Goal: Information Seeking & Learning: Learn about a topic

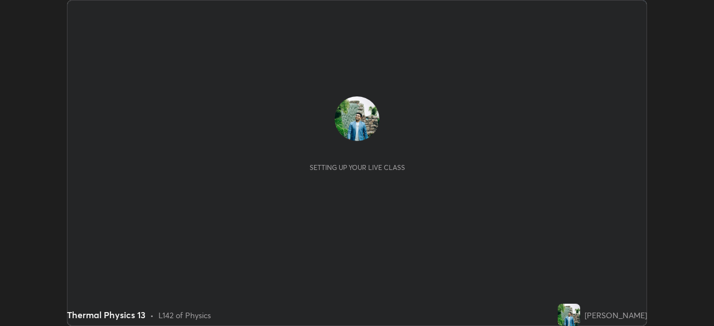
scroll to position [326, 713]
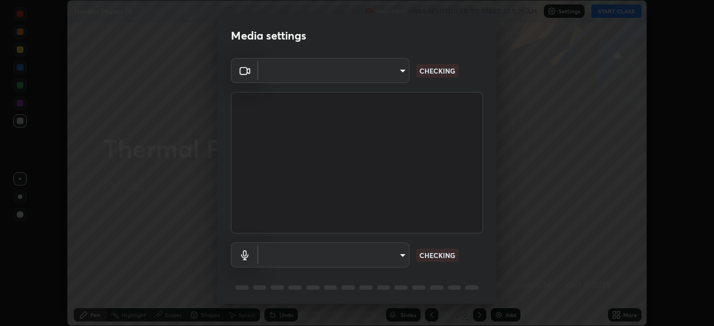
type input "09ecc5bada4ee907965ea0e478a95d4afed07b1251666ab8371fdf80b7aa1882"
type input "default"
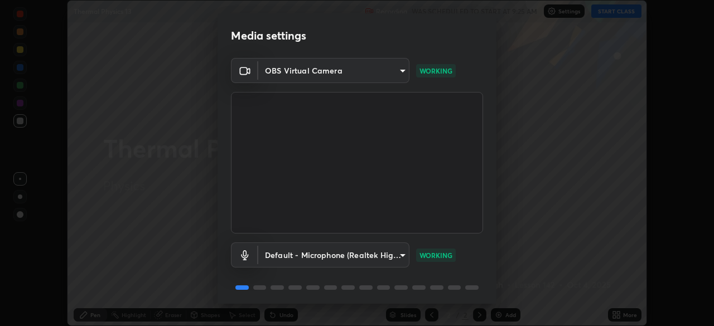
scroll to position [40, 0]
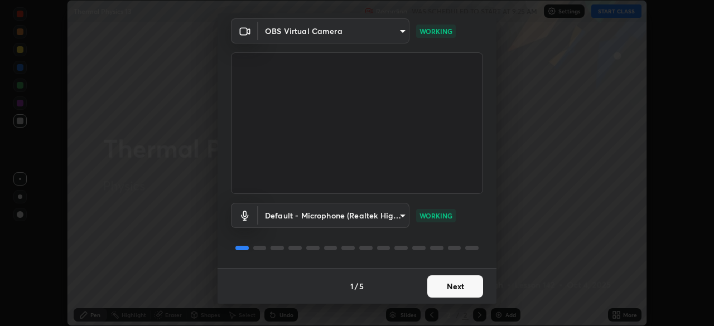
click at [456, 289] on button "Next" at bounding box center [455, 287] width 56 height 22
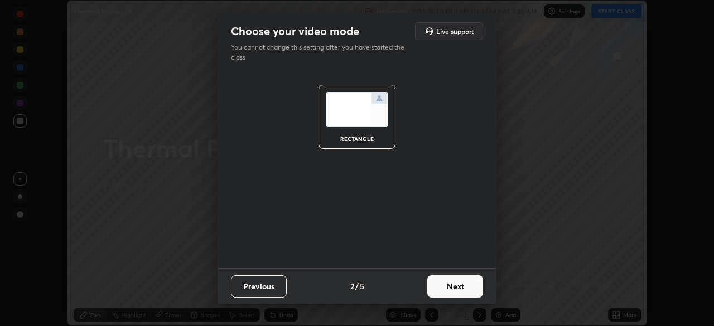
scroll to position [0, 0]
click at [465, 291] on button "Next" at bounding box center [455, 287] width 56 height 22
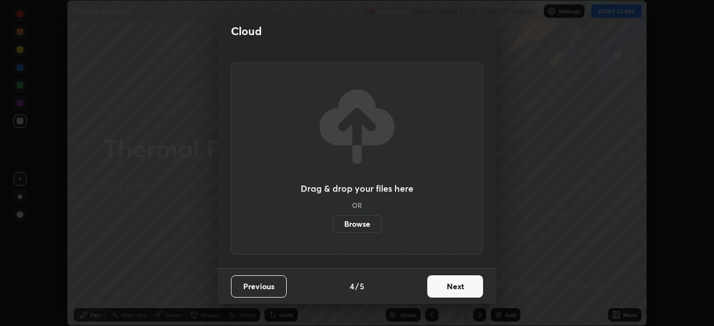
click at [462, 292] on button "Next" at bounding box center [455, 287] width 56 height 22
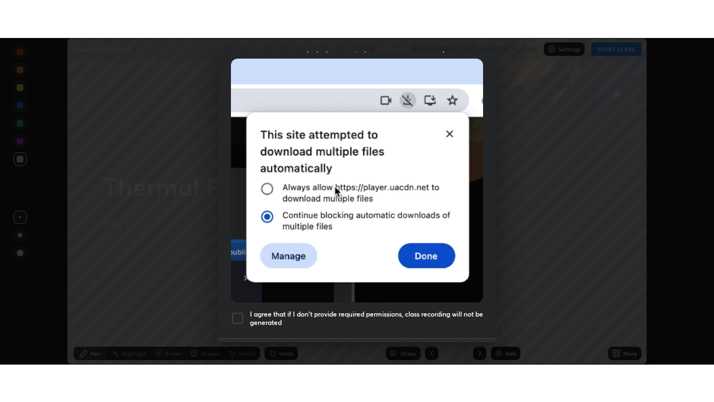
scroll to position [267, 0]
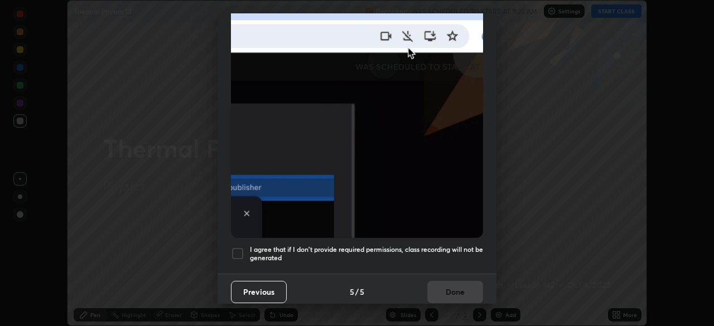
click at [238, 247] on div at bounding box center [237, 253] width 13 height 13
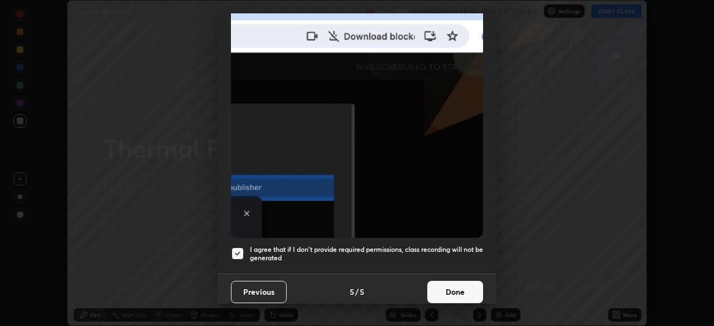
click at [450, 287] on button "Done" at bounding box center [455, 292] width 56 height 22
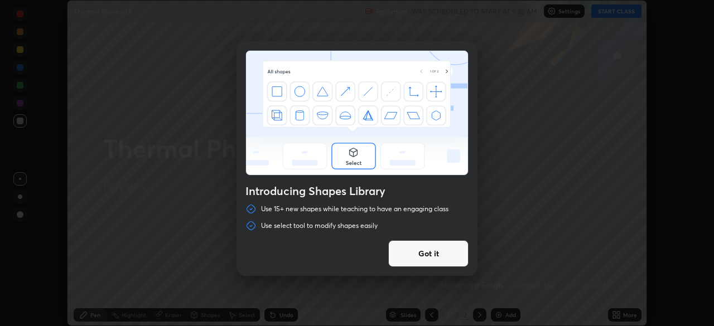
click at [451, 252] on button "Got it" at bounding box center [428, 253] width 80 height 27
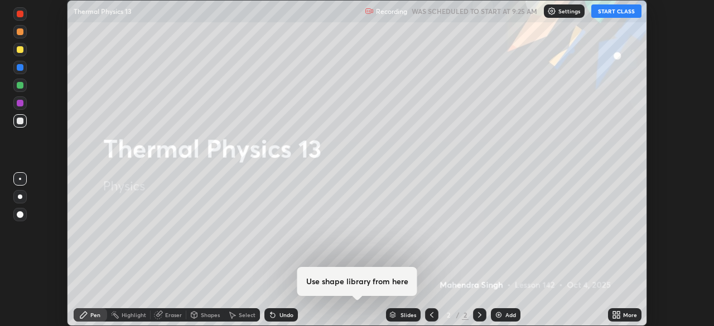
click at [622, 11] on button "START CLASS" at bounding box center [616, 10] width 50 height 13
click at [622, 317] on div "More" at bounding box center [624, 314] width 33 height 13
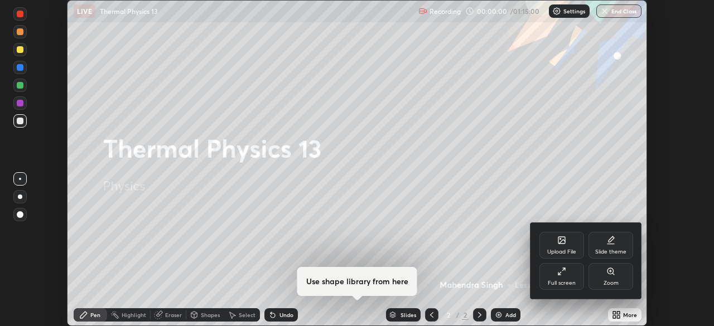
click at [567, 284] on div "Full screen" at bounding box center [562, 284] width 28 height 6
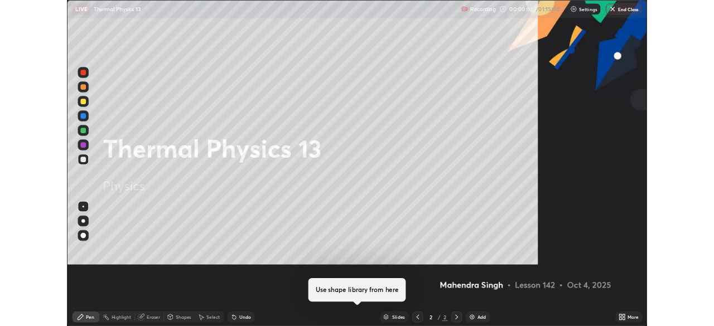
scroll to position [402, 714]
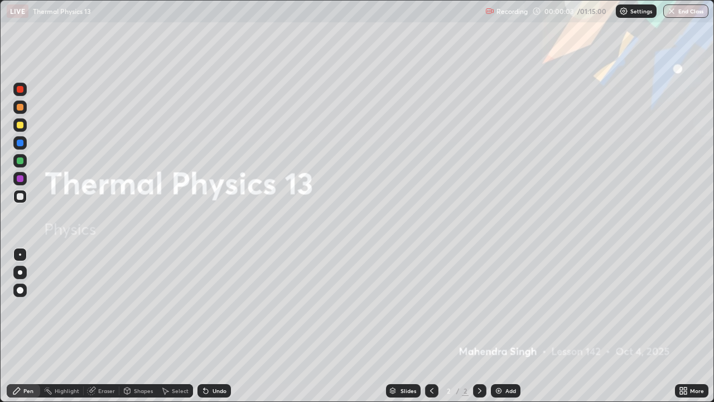
click at [689, 326] on div "More" at bounding box center [691, 390] width 33 height 13
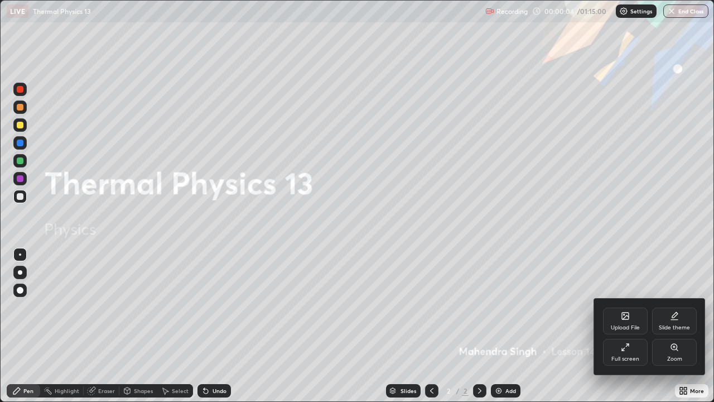
click at [631, 326] on div "Full screen" at bounding box center [625, 359] width 28 height 6
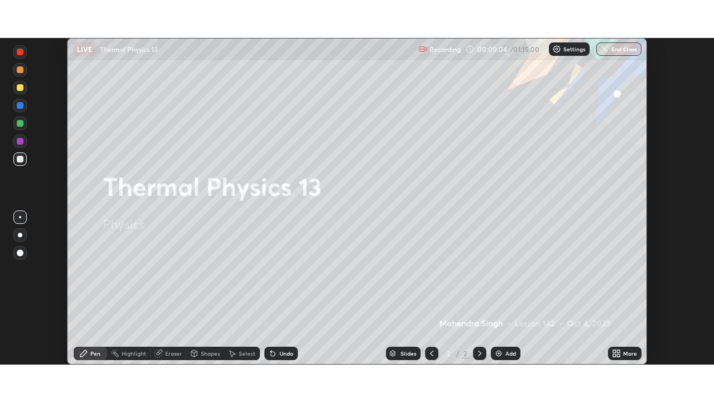
scroll to position [55445, 55057]
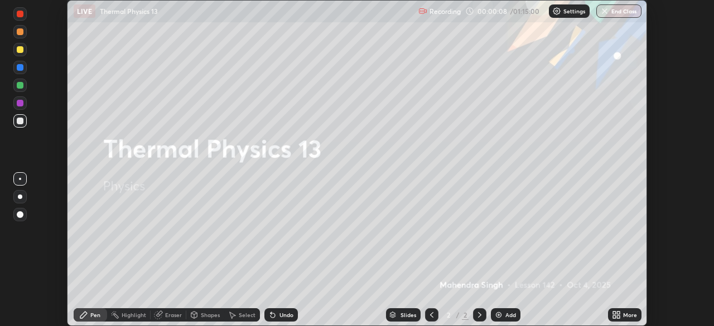
click at [621, 314] on div "More" at bounding box center [624, 314] width 33 height 13
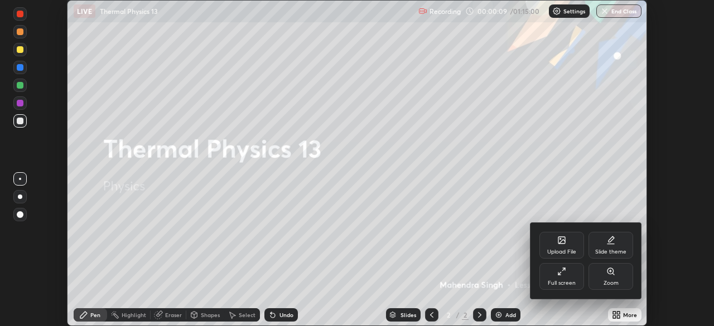
click at [566, 286] on div "Full screen" at bounding box center [562, 284] width 28 height 6
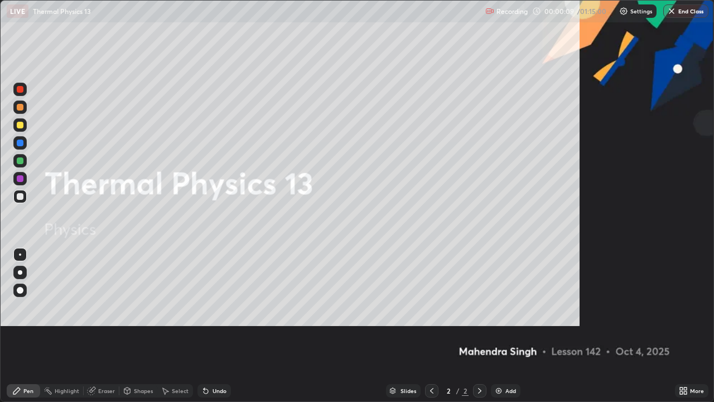
scroll to position [402, 714]
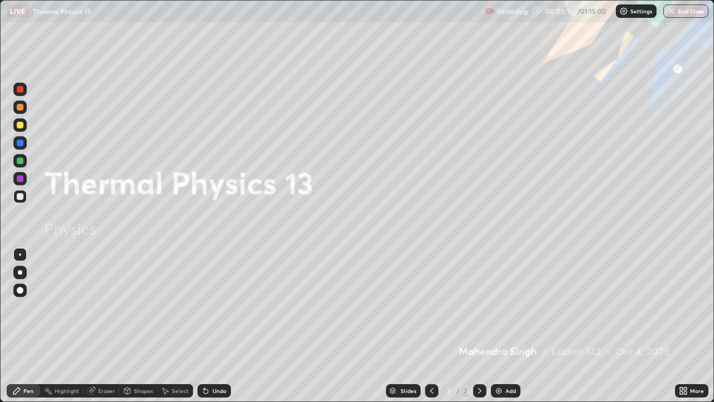
click at [506, 326] on div "Add" at bounding box center [510, 391] width 11 height 6
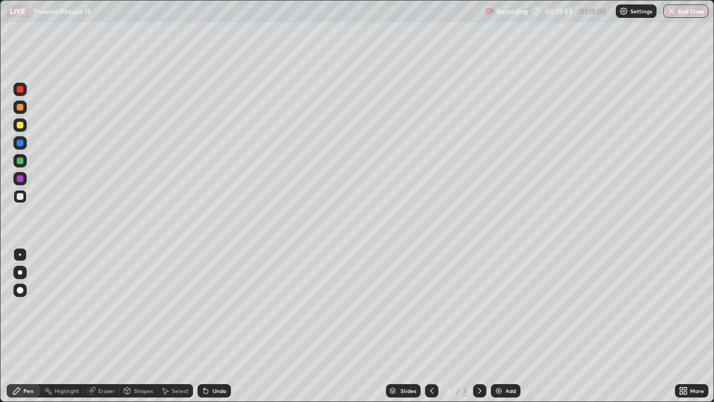
click at [503, 326] on div "Add" at bounding box center [506, 390] width 30 height 13
click at [210, 326] on div "Undo" at bounding box center [213, 390] width 33 height 13
click at [212, 326] on div "Undo" at bounding box center [219, 391] width 14 height 6
click at [210, 326] on div "Undo" at bounding box center [213, 390] width 33 height 13
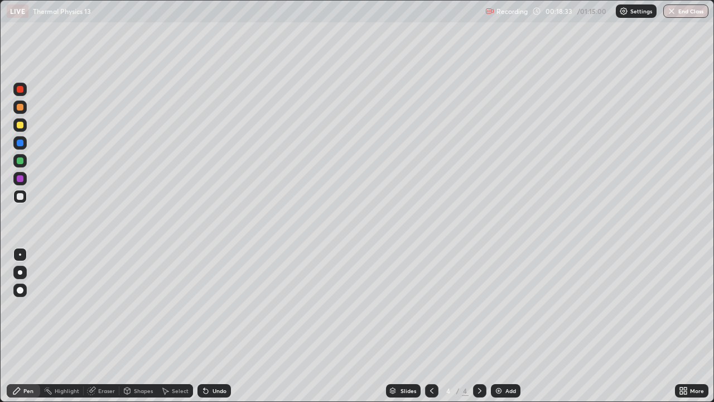
click at [209, 326] on div "Undo" at bounding box center [213, 390] width 33 height 13
click at [210, 326] on div "Undo" at bounding box center [213, 390] width 33 height 13
click at [503, 326] on div "Add" at bounding box center [506, 390] width 30 height 13
click at [141, 326] on div "Shapes" at bounding box center [138, 390] width 38 height 13
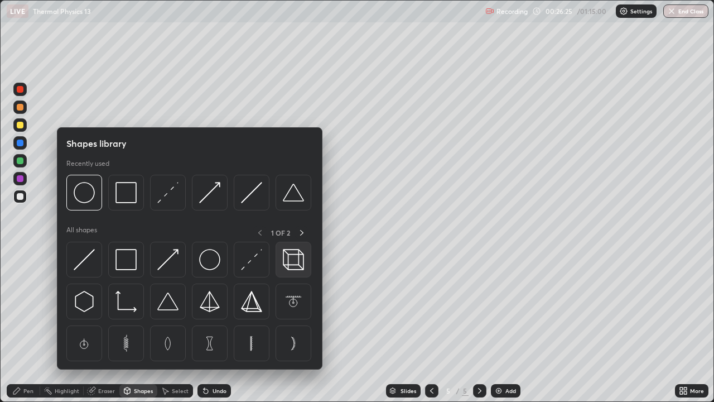
click at [290, 262] on img at bounding box center [293, 259] width 21 height 21
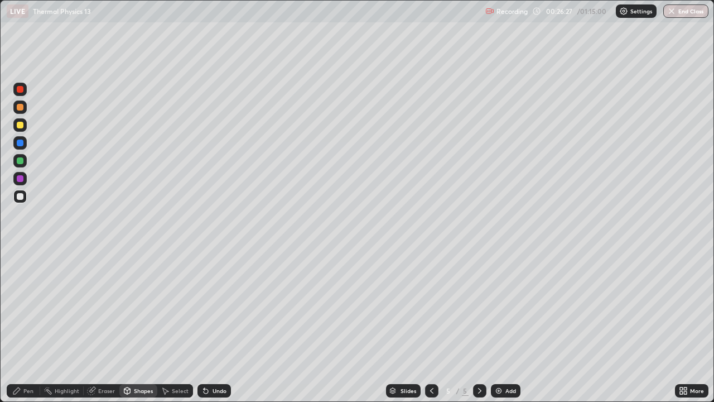
click at [131, 326] on div "Shapes" at bounding box center [138, 390] width 38 height 13
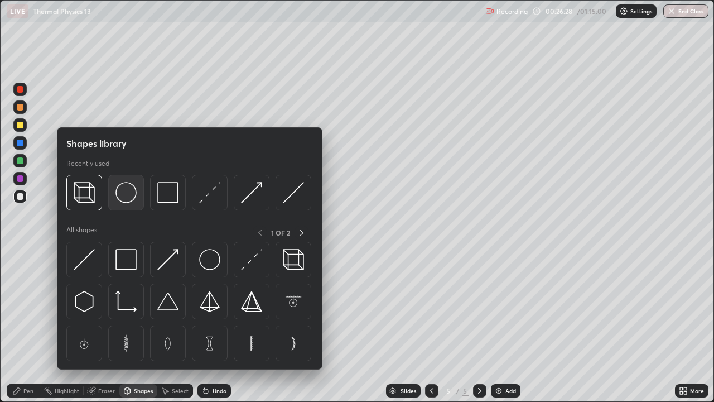
click at [125, 199] on img at bounding box center [125, 192] width 21 height 21
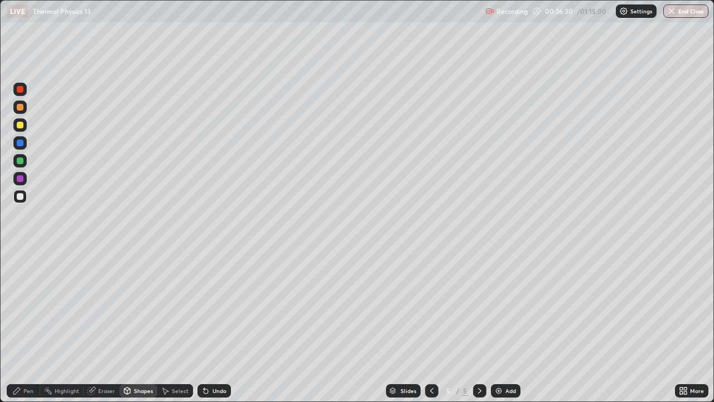
click at [25, 326] on div "Pen" at bounding box center [28, 391] width 10 height 6
click at [17, 201] on div at bounding box center [19, 196] width 13 height 13
click at [513, 326] on div "Add" at bounding box center [510, 391] width 11 height 6
click at [505, 326] on div "Add" at bounding box center [510, 391] width 11 height 6
click at [21, 196] on div at bounding box center [20, 196] width 7 height 7
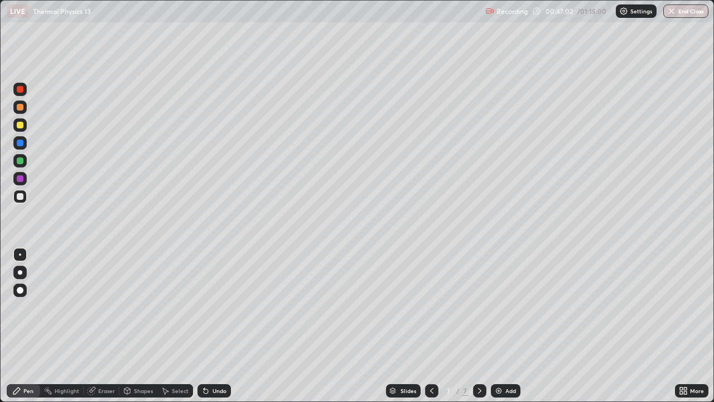
click at [136, 326] on div "Shapes" at bounding box center [143, 391] width 19 height 6
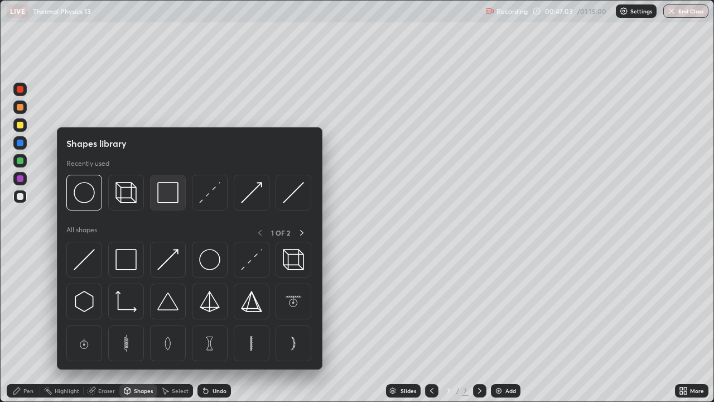
click at [165, 200] on img at bounding box center [167, 192] width 21 height 21
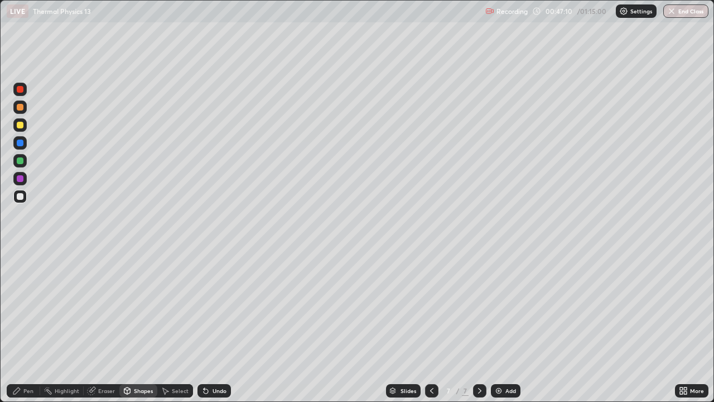
click at [16, 326] on icon at bounding box center [16, 390] width 9 height 9
click at [21, 127] on div at bounding box center [20, 125] width 7 height 7
click at [204, 326] on icon at bounding box center [204, 388] width 1 height 1
click at [129, 326] on icon at bounding box center [127, 390] width 6 height 7
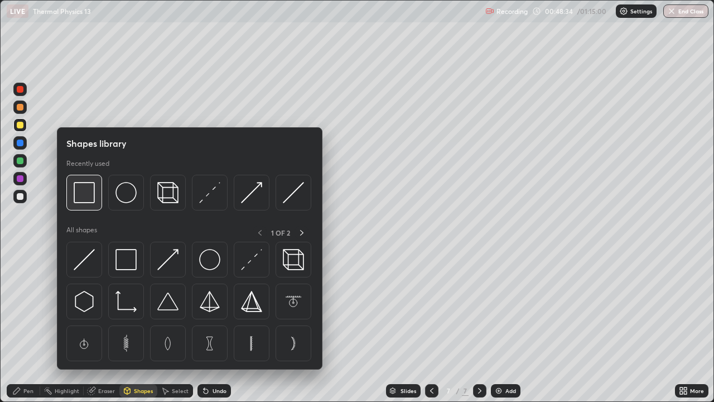
click at [84, 201] on img at bounding box center [84, 192] width 21 height 21
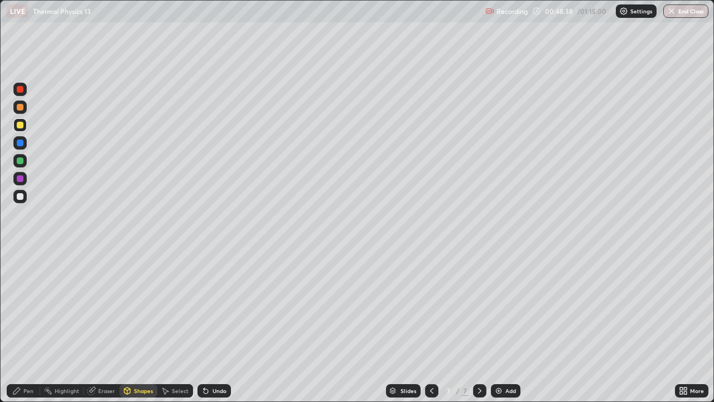
click at [23, 326] on div "Pen" at bounding box center [23, 390] width 33 height 13
click at [507, 326] on div "Add" at bounding box center [510, 391] width 11 height 6
click at [99, 326] on div "Eraser" at bounding box center [102, 390] width 36 height 13
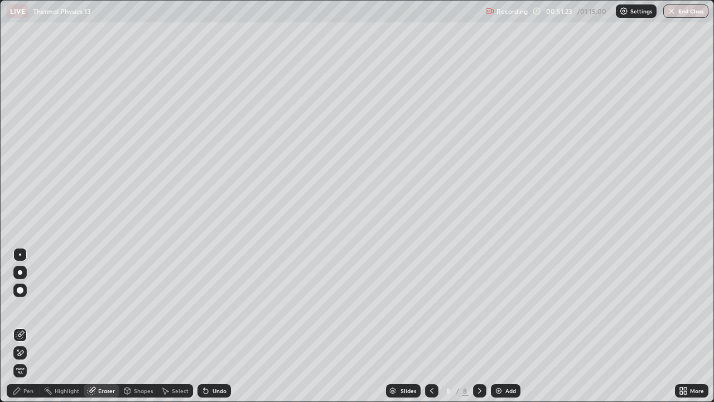
click at [31, 326] on div "Pen" at bounding box center [28, 391] width 10 height 6
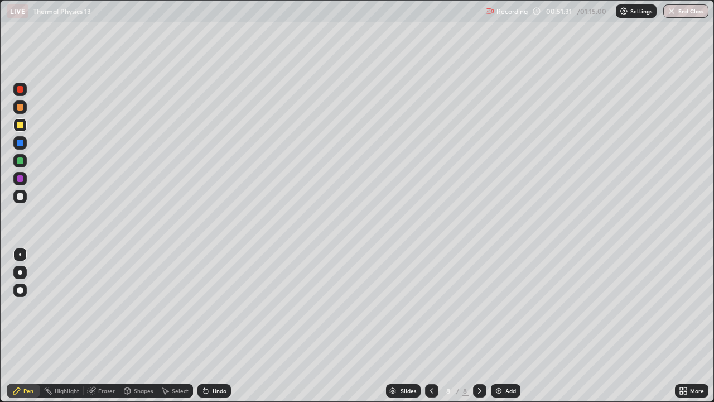
click at [21, 108] on div at bounding box center [20, 107] width 7 height 7
click at [20, 197] on div at bounding box center [20, 196] width 7 height 7
click at [104, 326] on div "Eraser" at bounding box center [106, 391] width 17 height 6
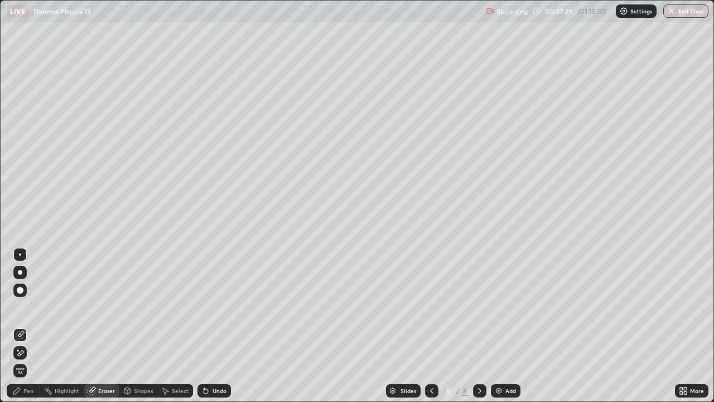
click at [31, 326] on div "Pen" at bounding box center [28, 391] width 10 height 6
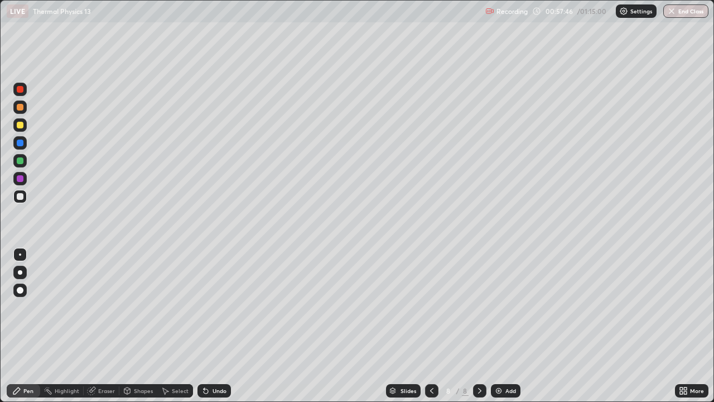
click at [431, 326] on icon at bounding box center [431, 390] width 9 height 9
click at [479, 326] on icon at bounding box center [479, 390] width 9 height 9
click at [511, 326] on div "Add" at bounding box center [510, 391] width 11 height 6
click at [505, 326] on div "Add" at bounding box center [510, 391] width 11 height 6
click at [22, 201] on div at bounding box center [19, 196] width 13 height 13
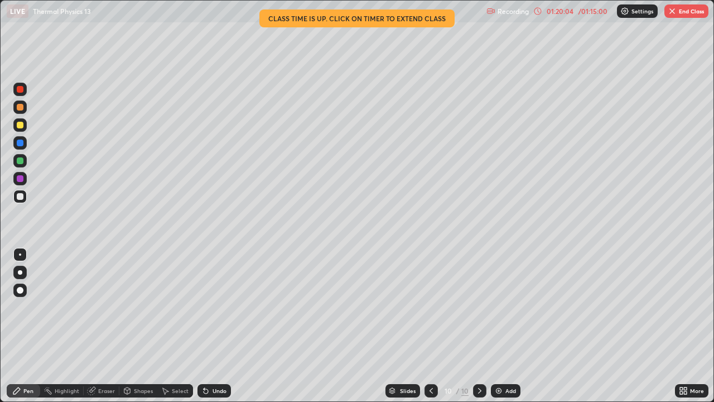
click at [688, 11] on button "End Class" at bounding box center [686, 10] width 44 height 13
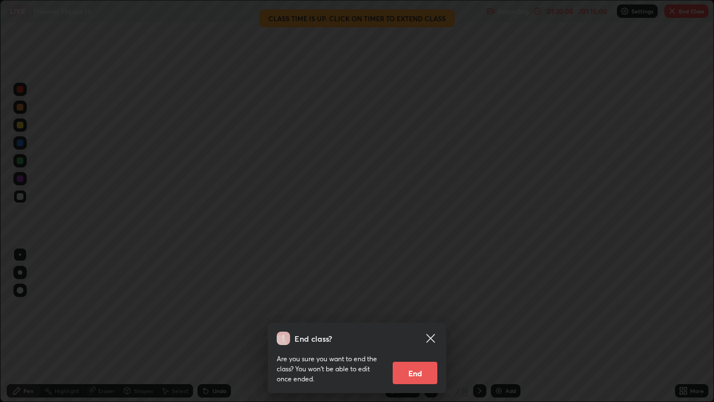
click at [408, 326] on button "End" at bounding box center [415, 372] width 45 height 22
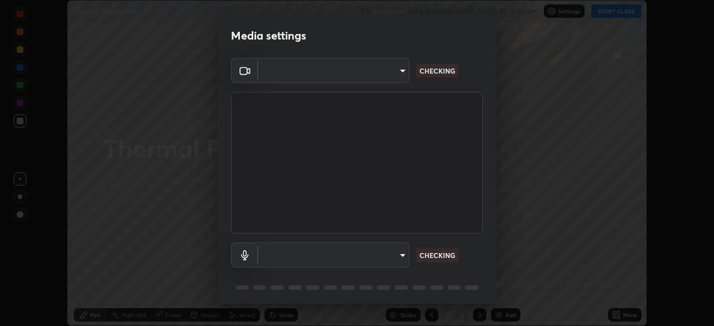
scroll to position [40, 0]
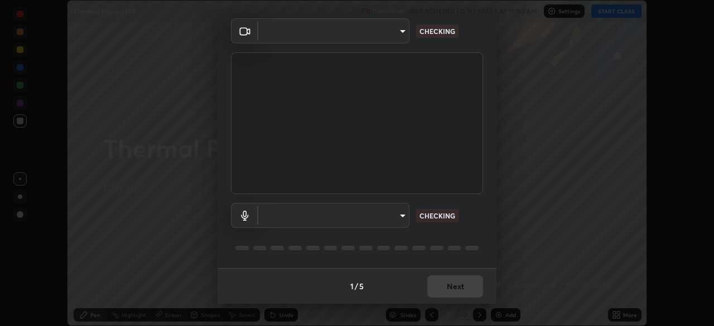
type input "09ecc5bada4ee907965ea0e478a95d4afed07b1251666ab8371fdf80b7aa1882"
type input "default"
click at [446, 288] on div "1 / 5 Next" at bounding box center [357, 286] width 279 height 36
click at [447, 287] on div "1 / 5 Next" at bounding box center [357, 286] width 279 height 36
click at [446, 286] on div "1 / 5 Next" at bounding box center [357, 286] width 279 height 36
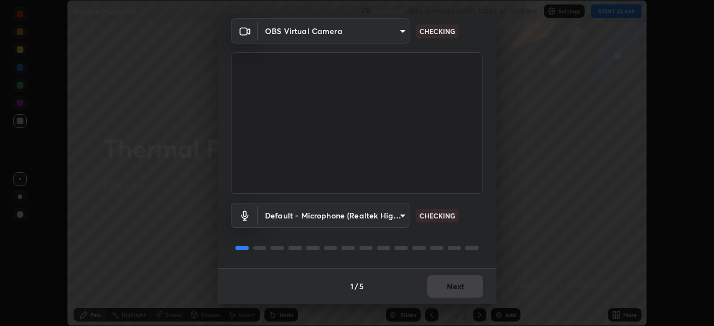
click at [447, 287] on div "1 / 5 Next" at bounding box center [357, 286] width 279 height 36
click at [445, 285] on div "1 / 5 Next" at bounding box center [357, 286] width 279 height 36
click at [444, 283] on div "1 / 5 Next" at bounding box center [357, 286] width 279 height 36
click at [447, 287] on div "1 / 5 Next" at bounding box center [357, 286] width 279 height 36
click at [448, 287] on div "1 / 5 Next" at bounding box center [357, 286] width 279 height 36
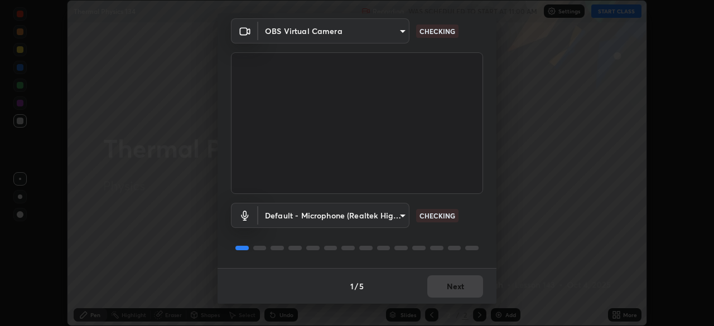
click at [448, 290] on div "1 / 5 Next" at bounding box center [357, 286] width 279 height 36
click at [443, 291] on div "1 / 5 Next" at bounding box center [357, 286] width 279 height 36
click at [443, 288] on div "1 / 5 Next" at bounding box center [357, 286] width 279 height 36
click at [441, 290] on div "1 / 5 Next" at bounding box center [357, 286] width 279 height 36
click at [442, 291] on div "1 / 5 Next" at bounding box center [357, 286] width 279 height 36
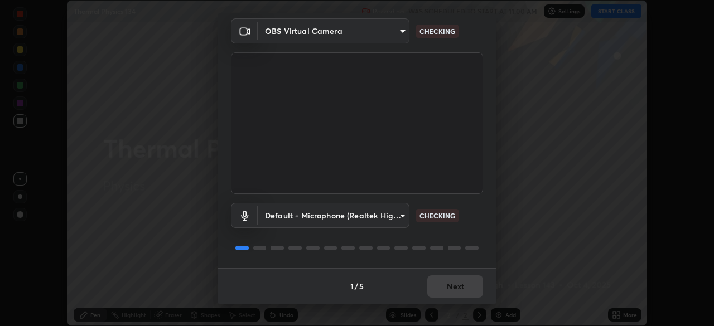
click at [441, 290] on div "1 / 5 Next" at bounding box center [357, 286] width 279 height 36
click at [442, 291] on div "1 / 5 Next" at bounding box center [357, 286] width 279 height 36
click at [443, 290] on div "1 / 5 Next" at bounding box center [357, 286] width 279 height 36
click at [442, 289] on div "1 / 5 Next" at bounding box center [357, 286] width 279 height 36
click at [441, 289] on div "1 / 5 Next" at bounding box center [357, 286] width 279 height 36
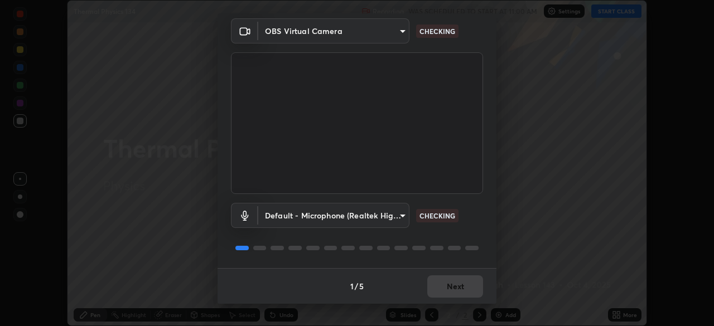
click at [442, 291] on div "1 / 5 Next" at bounding box center [357, 286] width 279 height 36
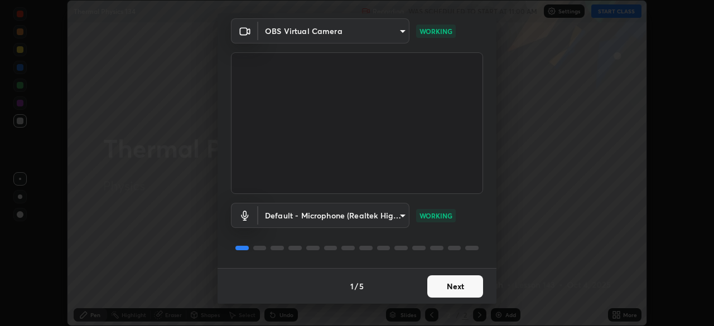
click at [443, 292] on button "Next" at bounding box center [455, 287] width 56 height 22
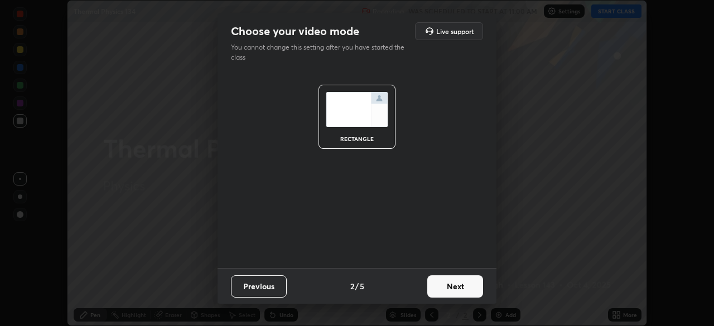
click at [445, 291] on button "Next" at bounding box center [455, 287] width 56 height 22
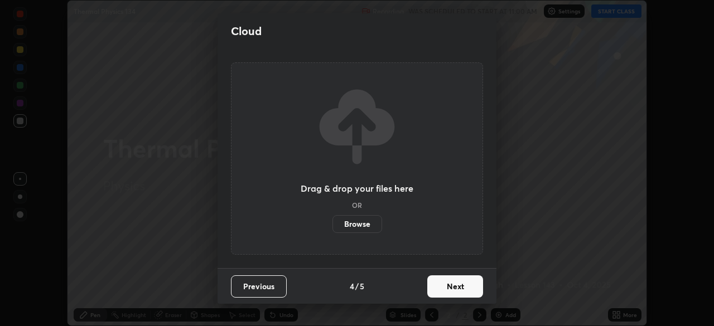
click at [447, 292] on button "Next" at bounding box center [455, 287] width 56 height 22
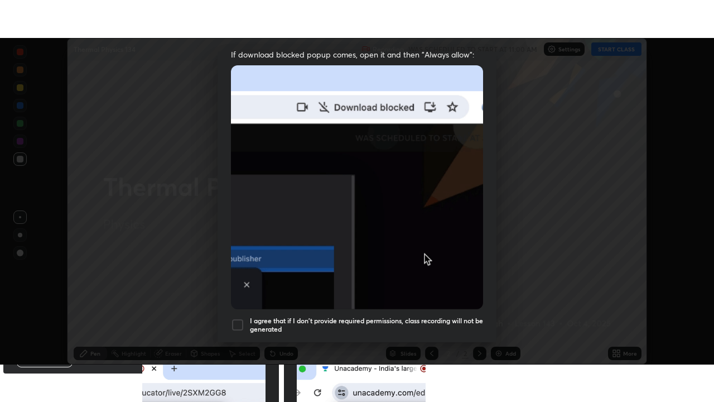
scroll to position [267, 0]
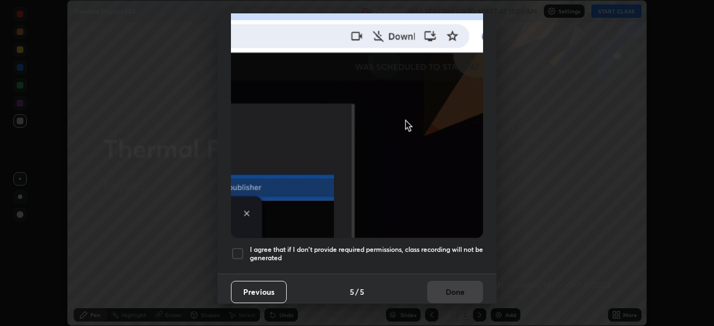
click at [238, 247] on div at bounding box center [237, 253] width 13 height 13
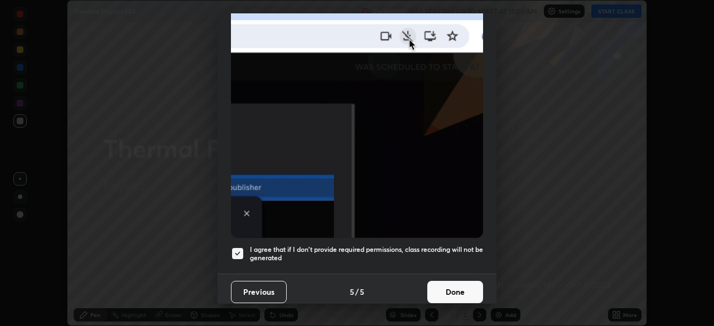
click at [452, 287] on button "Done" at bounding box center [455, 292] width 56 height 22
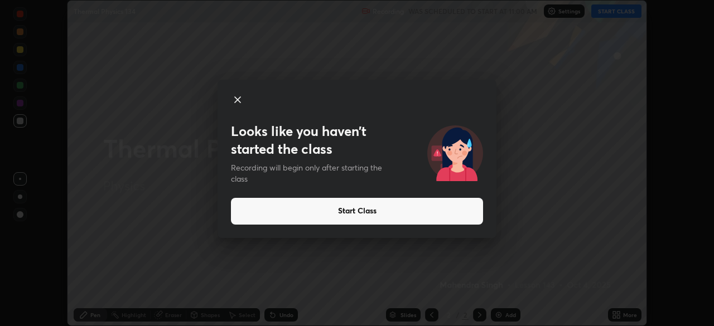
click at [428, 214] on button "Start Class" at bounding box center [357, 211] width 252 height 27
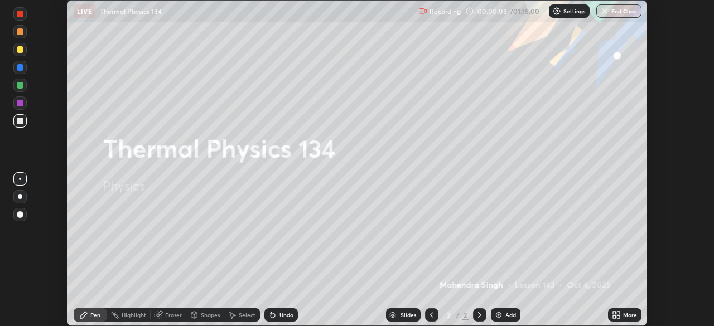
click at [624, 316] on div "More" at bounding box center [630, 315] width 14 height 6
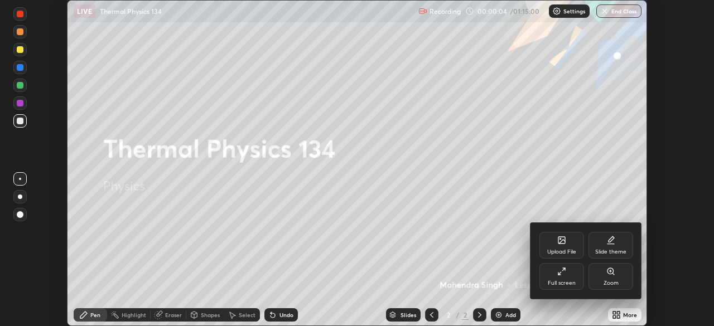
click at [561, 283] on div "Full screen" at bounding box center [562, 284] width 28 height 6
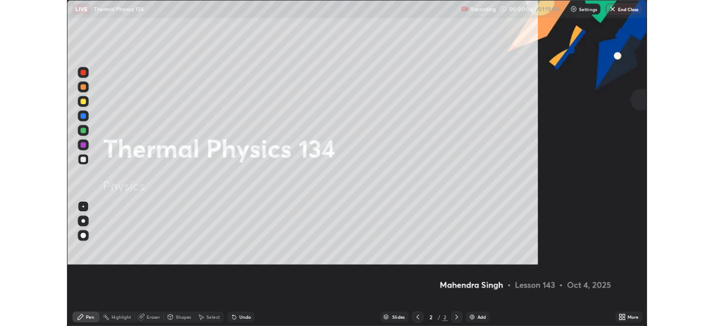
scroll to position [402, 714]
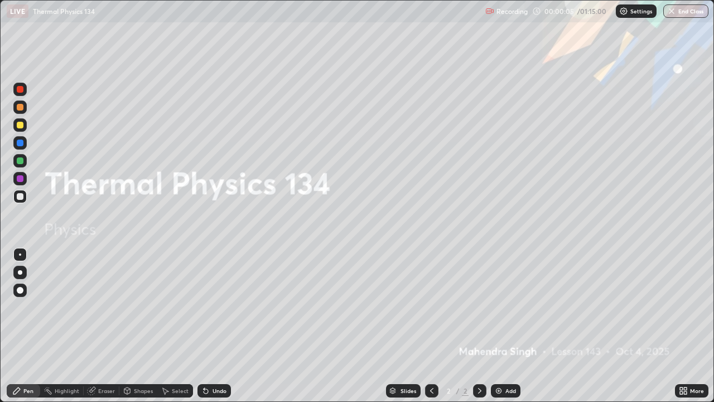
click at [502, 326] on div "Add" at bounding box center [506, 390] width 30 height 13
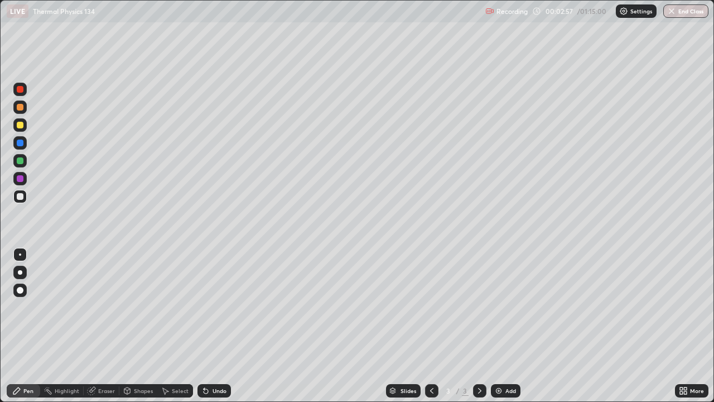
click at [141, 326] on div "Shapes" at bounding box center [138, 390] width 38 height 13
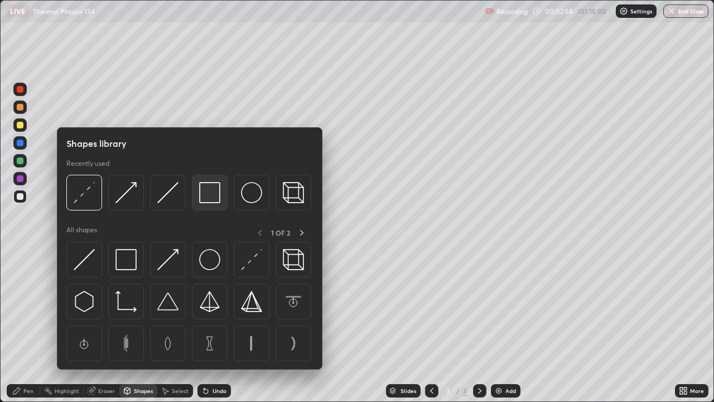
click at [215, 196] on img at bounding box center [209, 192] width 21 height 21
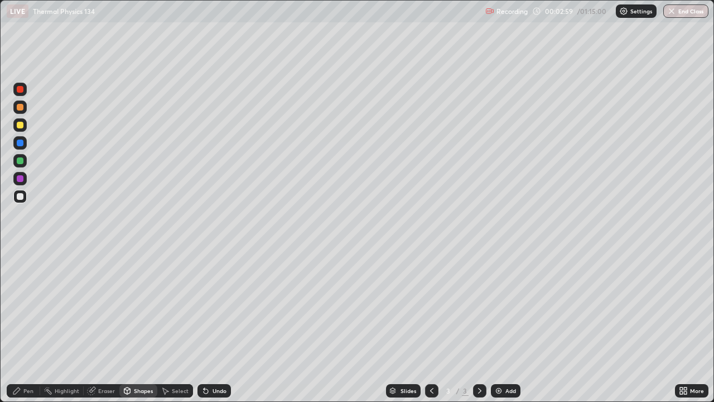
click at [25, 197] on div at bounding box center [19, 196] width 13 height 13
click at [22, 326] on div "Pen" at bounding box center [23, 390] width 33 height 13
click at [20, 202] on div at bounding box center [19, 196] width 13 height 13
click at [57, 326] on div "Highlight" at bounding box center [67, 391] width 25 height 6
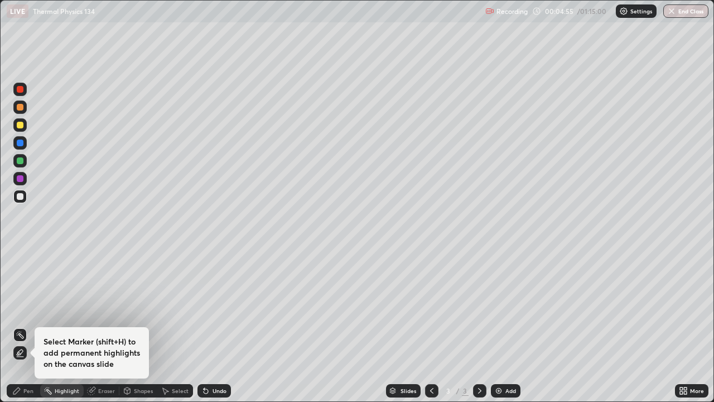
click at [98, 326] on div "Eraser" at bounding box center [102, 390] width 36 height 13
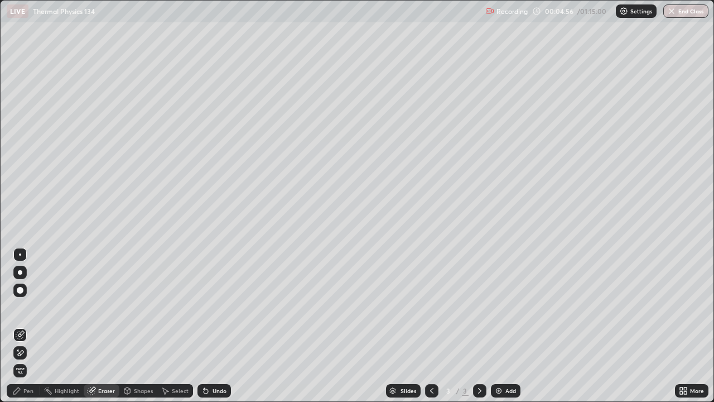
click at [22, 326] on div "Pen" at bounding box center [23, 390] width 33 height 13
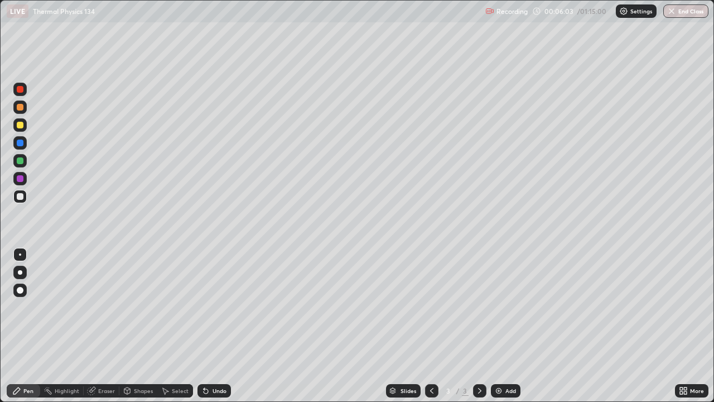
click at [17, 177] on div at bounding box center [20, 178] width 7 height 7
click at [20, 199] on div at bounding box center [20, 196] width 7 height 7
click at [202, 326] on icon at bounding box center [205, 390] width 9 height 9
click at [220, 326] on div "Undo" at bounding box center [219, 391] width 14 height 6
click at [214, 326] on div "Undo" at bounding box center [219, 391] width 14 height 6
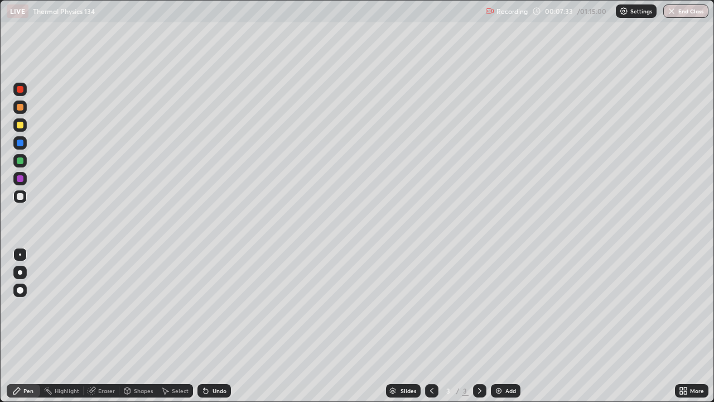
click at [138, 326] on div "Shapes" at bounding box center [143, 391] width 19 height 6
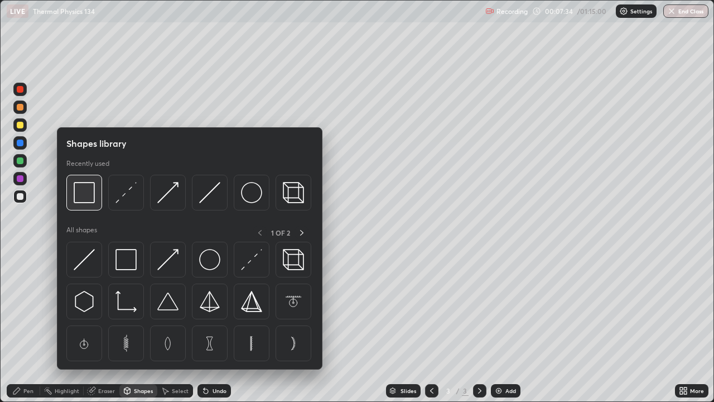
click at [94, 196] on img at bounding box center [84, 192] width 21 height 21
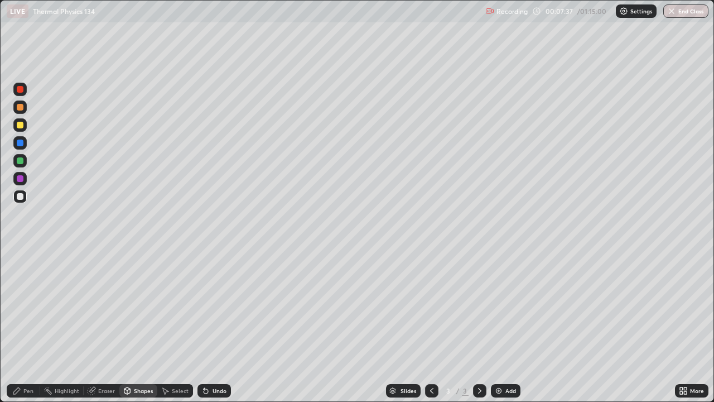
click at [30, 326] on div "Pen" at bounding box center [23, 390] width 33 height 13
click at [219, 326] on div "Undo" at bounding box center [219, 391] width 14 height 6
click at [67, 326] on div "Highlight" at bounding box center [67, 391] width 25 height 6
click at [513, 326] on div "Add" at bounding box center [510, 391] width 11 height 6
click at [30, 326] on div "Pen" at bounding box center [28, 391] width 10 height 6
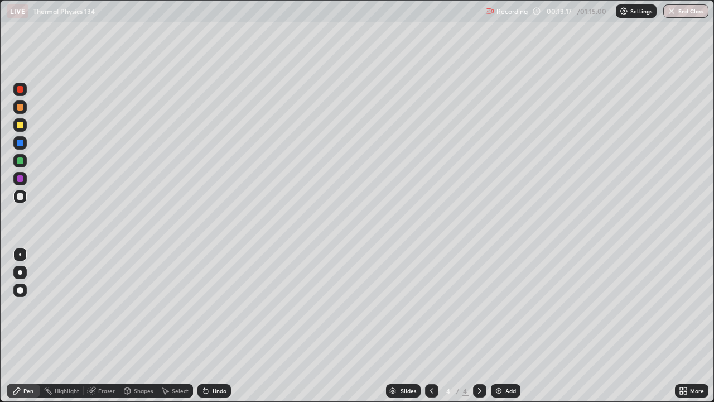
click at [18, 197] on div at bounding box center [20, 196] width 7 height 7
click at [429, 326] on icon at bounding box center [431, 390] width 9 height 9
click at [480, 326] on div at bounding box center [479, 390] width 13 height 13
click at [20, 125] on div at bounding box center [20, 125] width 7 height 7
click at [139, 326] on div "Shapes" at bounding box center [143, 391] width 19 height 6
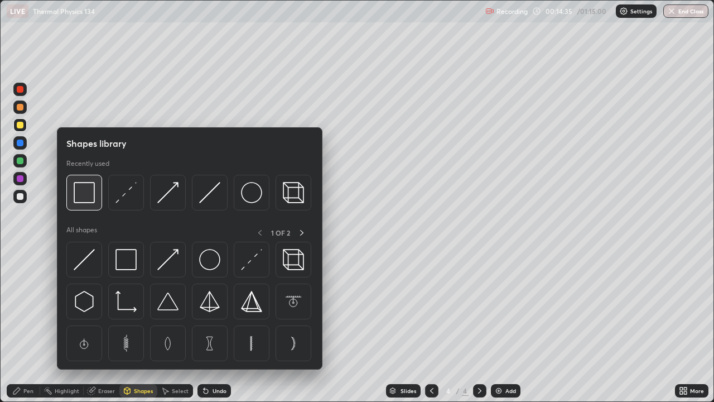
click at [85, 196] on img at bounding box center [84, 192] width 21 height 21
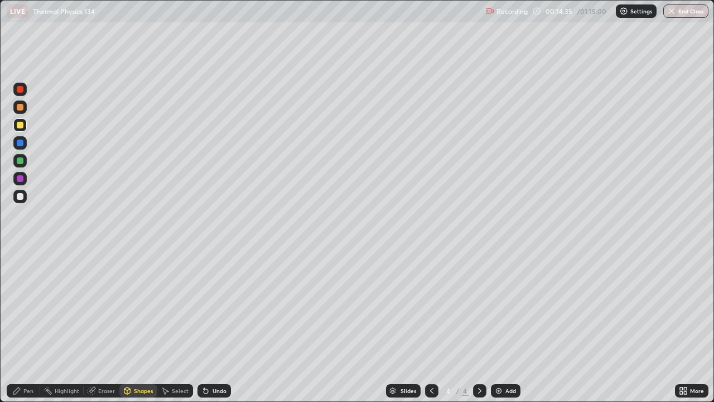
click at [20, 197] on div at bounding box center [20, 196] width 7 height 7
click at [27, 326] on div "Pen" at bounding box center [23, 390] width 33 height 13
click at [21, 198] on div at bounding box center [20, 196] width 7 height 7
click at [61, 326] on div "Highlight" at bounding box center [67, 391] width 25 height 6
click at [25, 326] on div "Pen" at bounding box center [28, 391] width 10 height 6
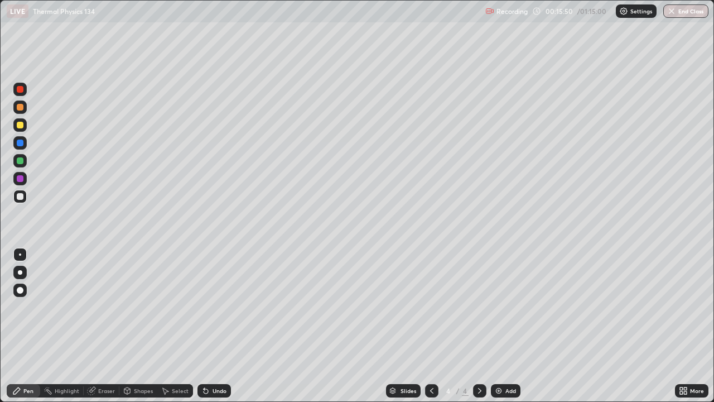
click at [21, 162] on div at bounding box center [20, 160] width 7 height 7
click at [18, 198] on div at bounding box center [20, 196] width 7 height 7
click at [212, 326] on div "Undo" at bounding box center [219, 391] width 14 height 6
click at [21, 125] on div at bounding box center [20, 125] width 7 height 7
click at [63, 326] on div "Highlight" at bounding box center [67, 391] width 25 height 6
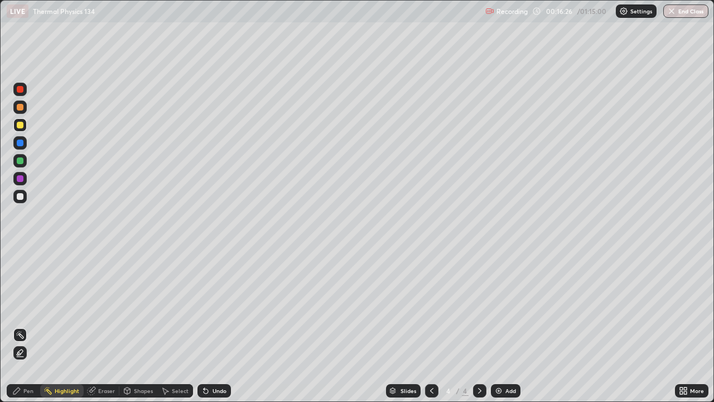
click at [21, 326] on icon at bounding box center [16, 390] width 9 height 9
click at [25, 200] on div at bounding box center [19, 196] width 13 height 13
click at [502, 326] on div "Add" at bounding box center [506, 390] width 30 height 13
click at [212, 326] on div "Undo" at bounding box center [219, 391] width 14 height 6
click at [21, 107] on div at bounding box center [20, 107] width 7 height 7
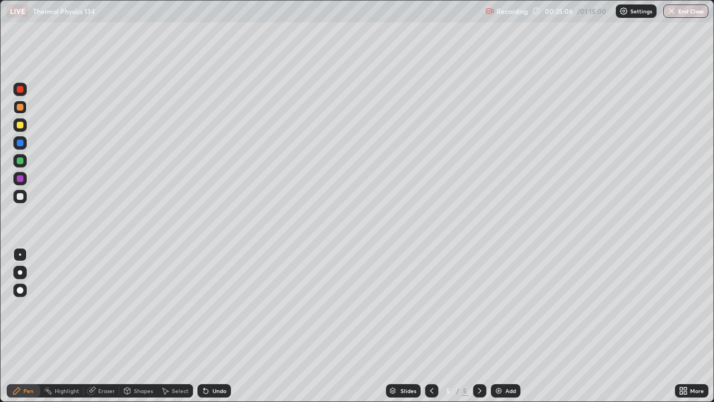
click at [25, 196] on div at bounding box center [19, 196] width 13 height 13
click at [105, 326] on div "Eraser" at bounding box center [106, 391] width 17 height 6
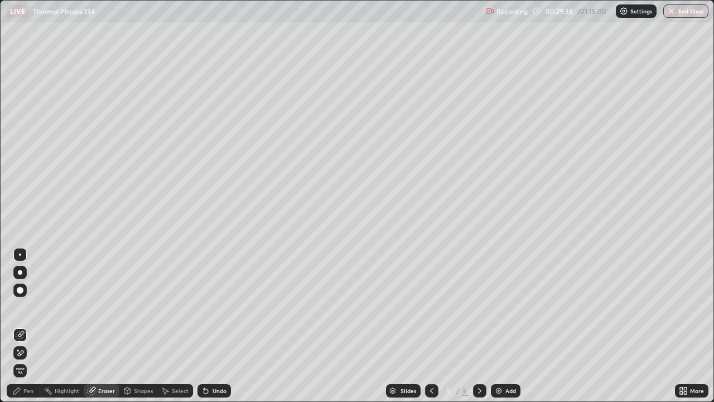
click at [33, 326] on div "Pen" at bounding box center [28, 391] width 10 height 6
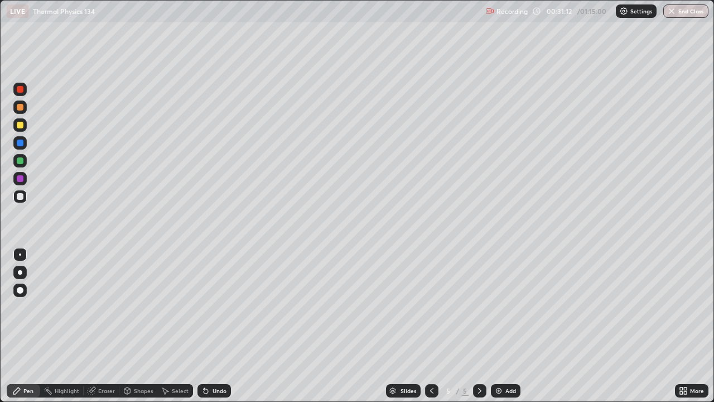
click at [505, 326] on div "Add" at bounding box center [506, 390] width 30 height 13
click at [21, 200] on div at bounding box center [19, 196] width 13 height 13
click at [137, 326] on div "Shapes" at bounding box center [143, 391] width 19 height 6
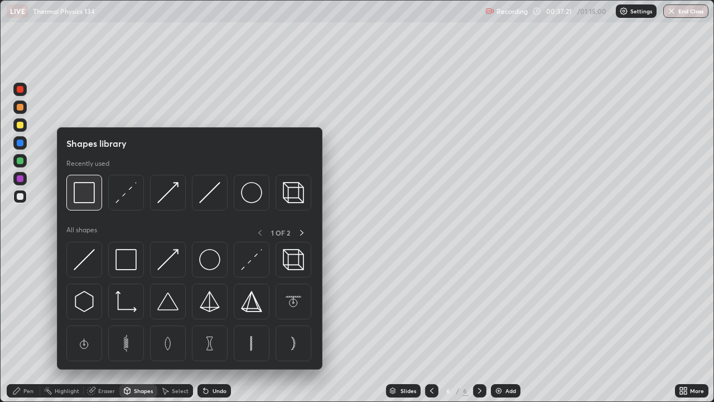
click at [84, 201] on img at bounding box center [84, 192] width 21 height 21
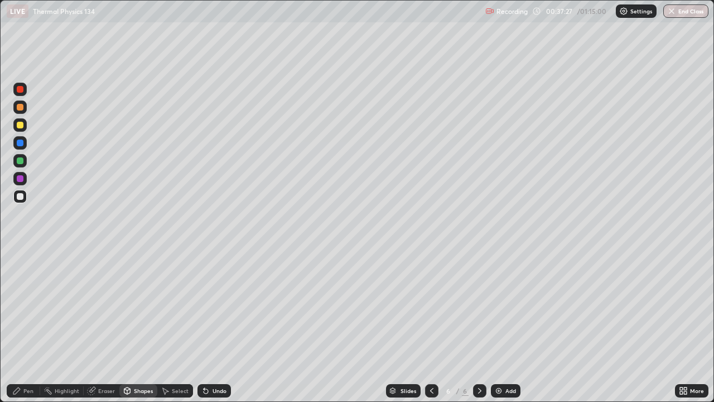
click at [21, 326] on icon at bounding box center [16, 390] width 9 height 9
click at [21, 199] on div at bounding box center [20, 196] width 7 height 7
click at [98, 326] on div "Eraser" at bounding box center [102, 390] width 36 height 13
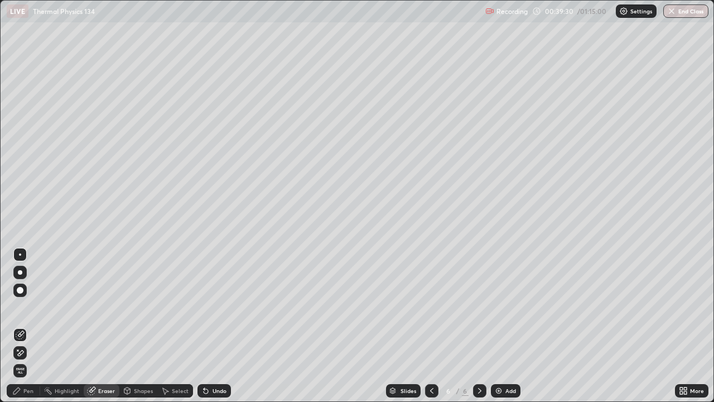
click at [61, 326] on div "Highlight" at bounding box center [67, 391] width 25 height 6
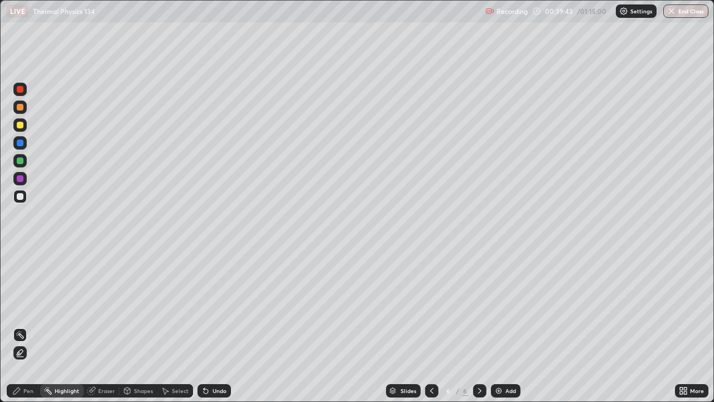
click at [25, 326] on div "Pen" at bounding box center [28, 391] width 10 height 6
click at [212, 326] on div "Undo" at bounding box center [219, 391] width 14 height 6
click at [509, 326] on div "Add" at bounding box center [510, 391] width 11 height 6
click at [21, 197] on div at bounding box center [20, 196] width 7 height 7
click at [22, 198] on div at bounding box center [20, 196] width 7 height 7
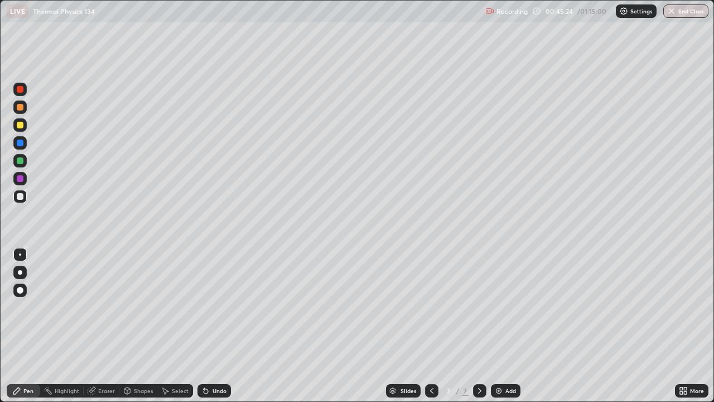
click at [436, 326] on div at bounding box center [431, 390] width 13 height 13
click at [479, 326] on icon at bounding box center [479, 390] width 9 height 9
click at [507, 326] on div "Add" at bounding box center [510, 391] width 11 height 6
click at [137, 326] on div "Shapes" at bounding box center [143, 391] width 19 height 6
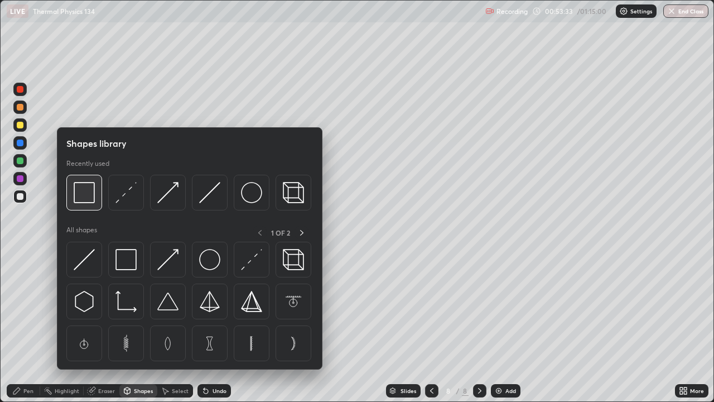
click at [84, 196] on img at bounding box center [84, 192] width 21 height 21
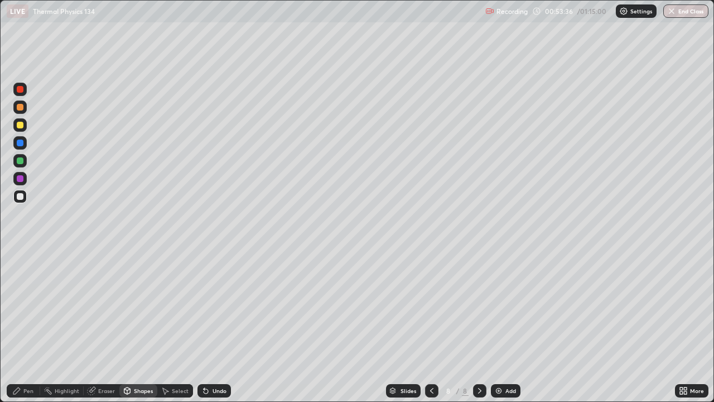
click at [24, 326] on div "Pen" at bounding box center [23, 390] width 33 height 13
click at [204, 326] on icon at bounding box center [204, 388] width 1 height 1
click at [507, 326] on div "Add" at bounding box center [510, 391] width 11 height 6
click at [22, 196] on div at bounding box center [20, 196] width 7 height 7
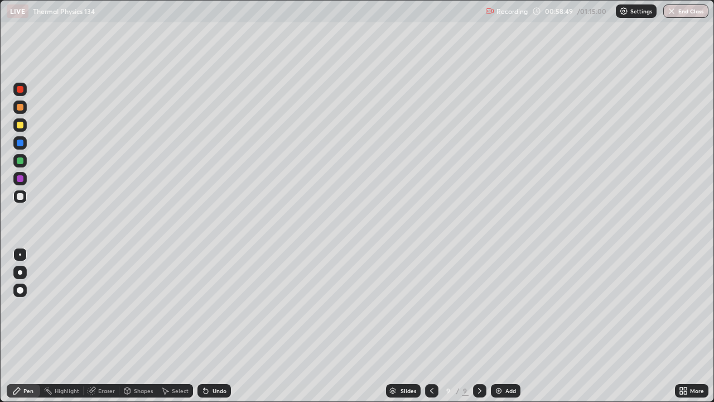
click at [20, 125] on div at bounding box center [20, 125] width 7 height 7
click at [135, 326] on div "Shapes" at bounding box center [143, 391] width 19 height 6
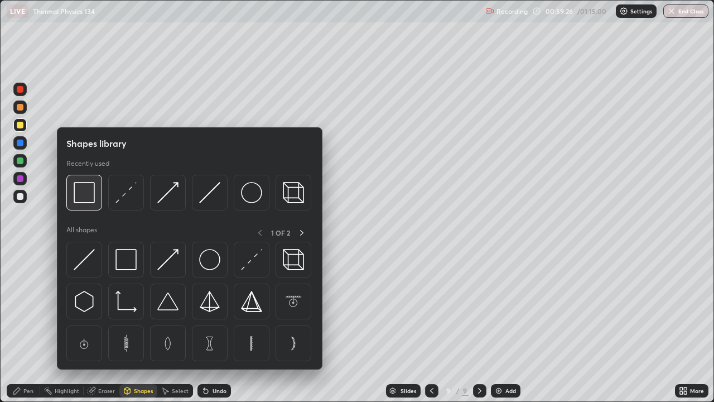
click at [81, 193] on img at bounding box center [84, 192] width 21 height 21
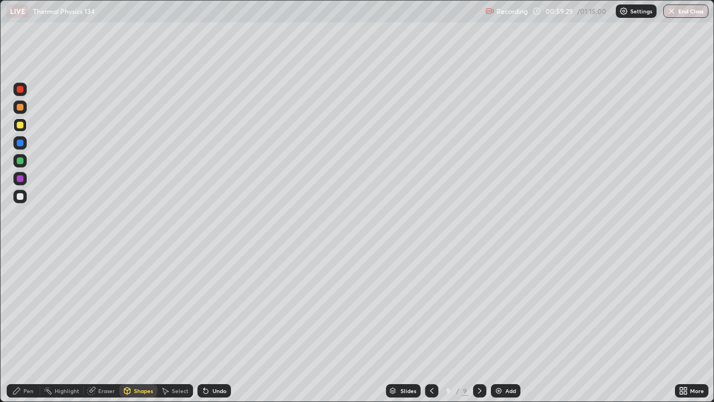
click at [25, 326] on div "Pen" at bounding box center [28, 391] width 10 height 6
click at [17, 196] on div at bounding box center [20, 196] width 7 height 7
click at [217, 326] on div "Undo" at bounding box center [219, 391] width 14 height 6
click at [212, 326] on div "Undo" at bounding box center [219, 391] width 14 height 6
click at [517, 326] on div "Add" at bounding box center [506, 390] width 30 height 13
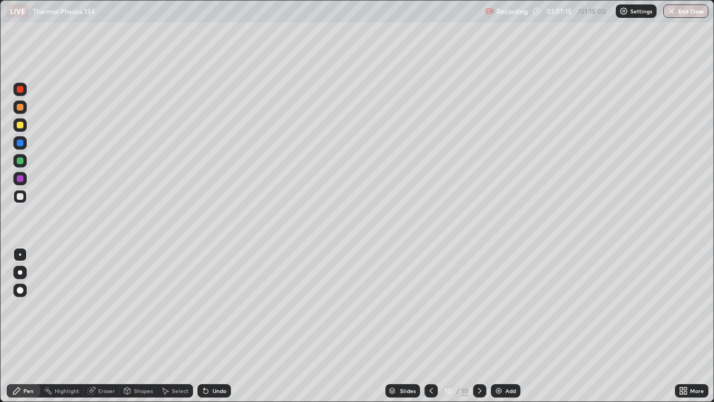
click at [95, 326] on icon at bounding box center [91, 390] width 9 height 9
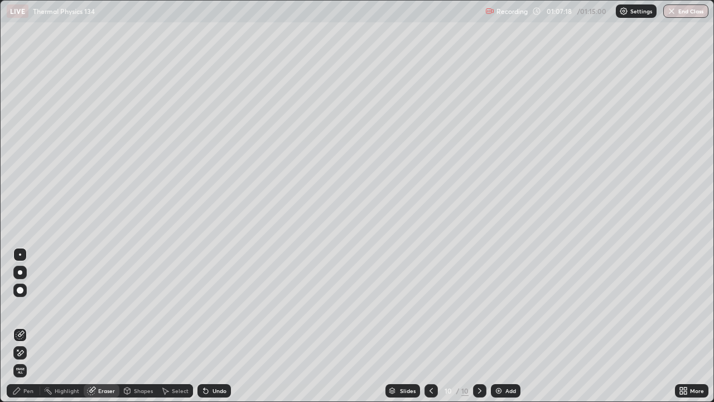
click at [27, 326] on div "Pen" at bounding box center [23, 390] width 33 height 13
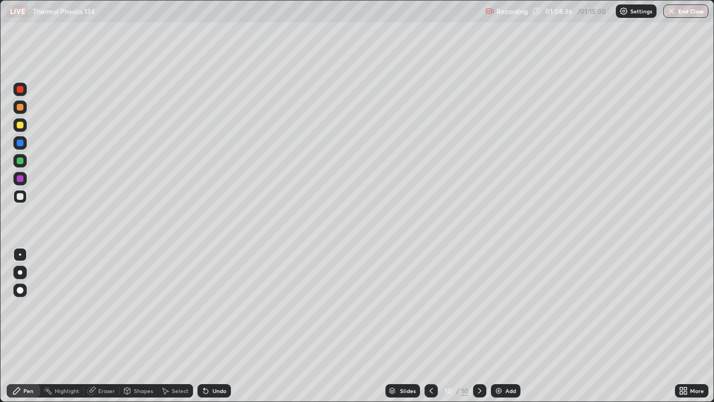
click at [216, 326] on div "Undo" at bounding box center [219, 391] width 14 height 6
click at [218, 326] on div "Undo" at bounding box center [219, 391] width 14 height 6
click at [221, 326] on div "Undo" at bounding box center [213, 390] width 33 height 13
click at [216, 326] on div "Undo" at bounding box center [213, 390] width 33 height 13
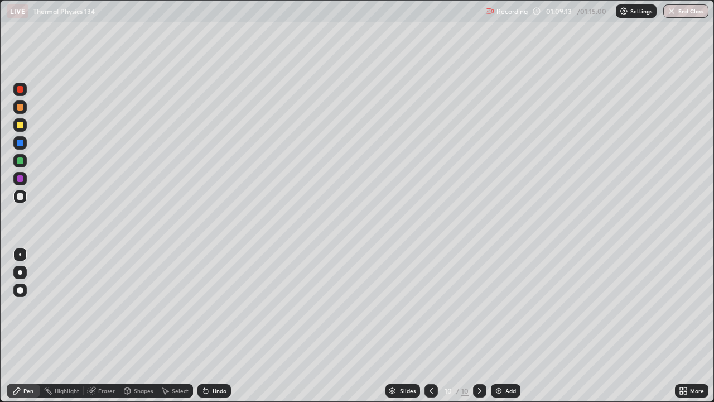
click at [218, 326] on div "Undo" at bounding box center [213, 390] width 33 height 13
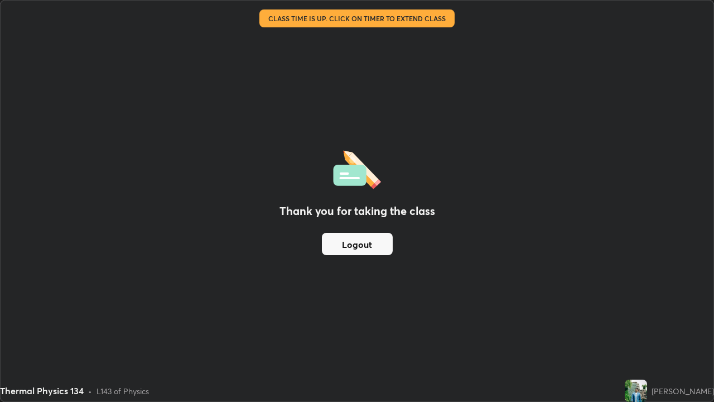
click at [369, 245] on button "Logout" at bounding box center [357, 244] width 71 height 22
click at [362, 39] on div "Thank you for taking the class Logout" at bounding box center [357, 201] width 713 height 400
click at [363, 245] on button "Logout" at bounding box center [357, 244] width 71 height 22
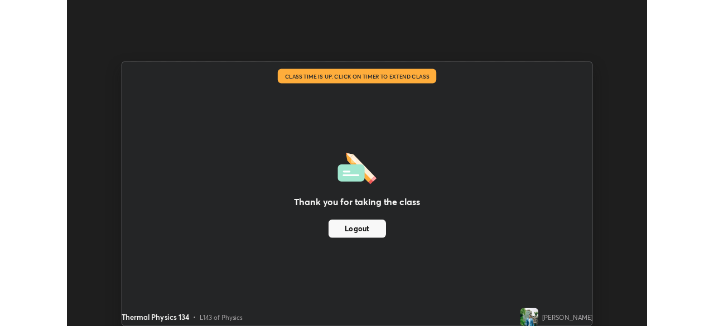
scroll to position [55445, 55057]
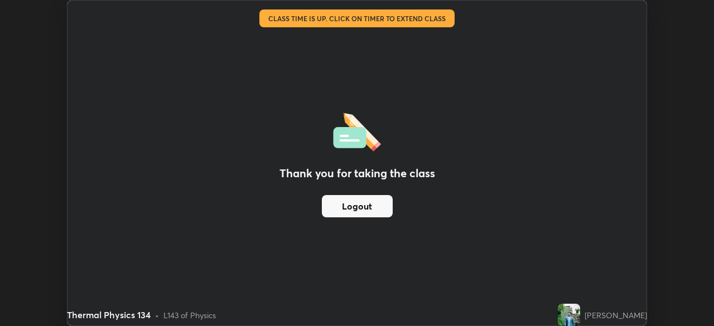
click at [377, 207] on button "Logout" at bounding box center [357, 206] width 71 height 22
click at [374, 210] on button "Logout" at bounding box center [357, 206] width 71 height 22
